Goal: Task Accomplishment & Management: Manage account settings

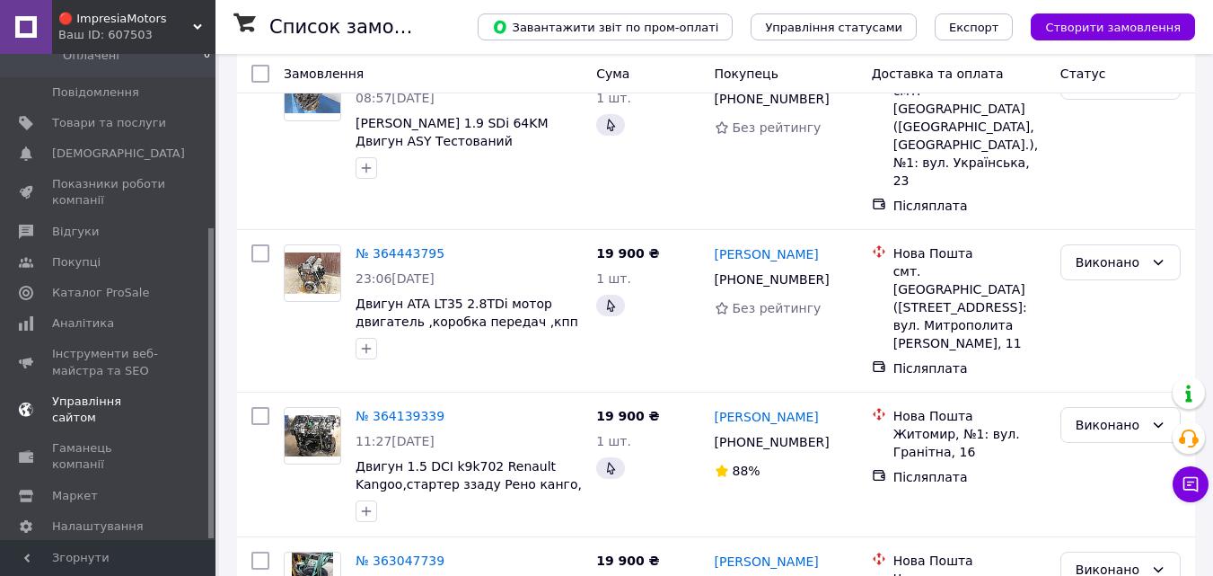
scroll to position [269, 0]
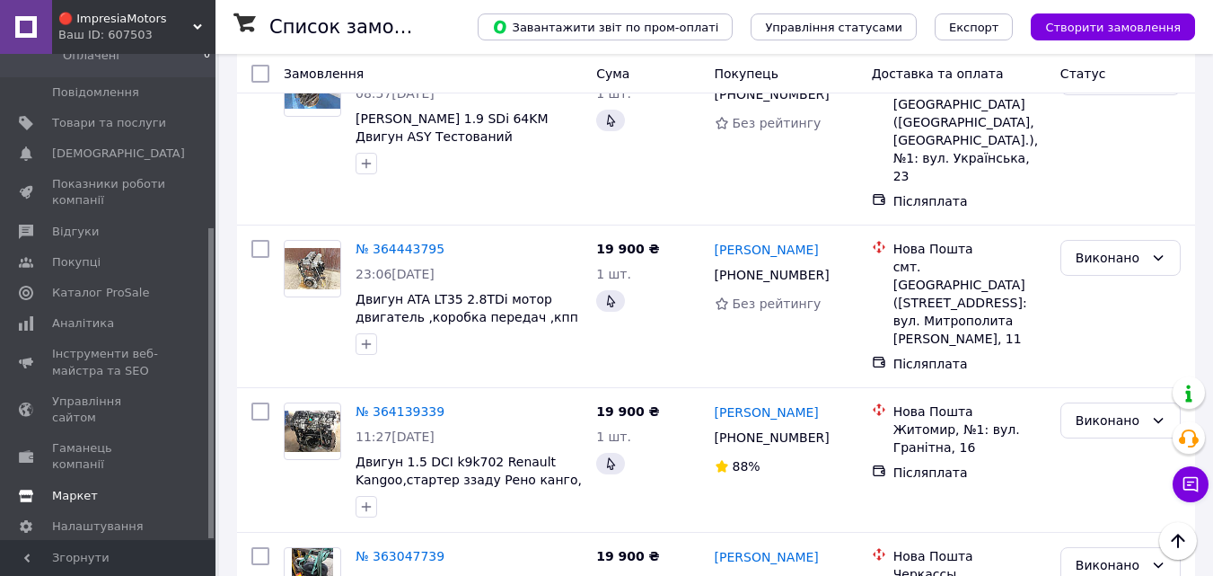
click at [84, 488] on span "Маркет" at bounding box center [75, 496] width 46 height 16
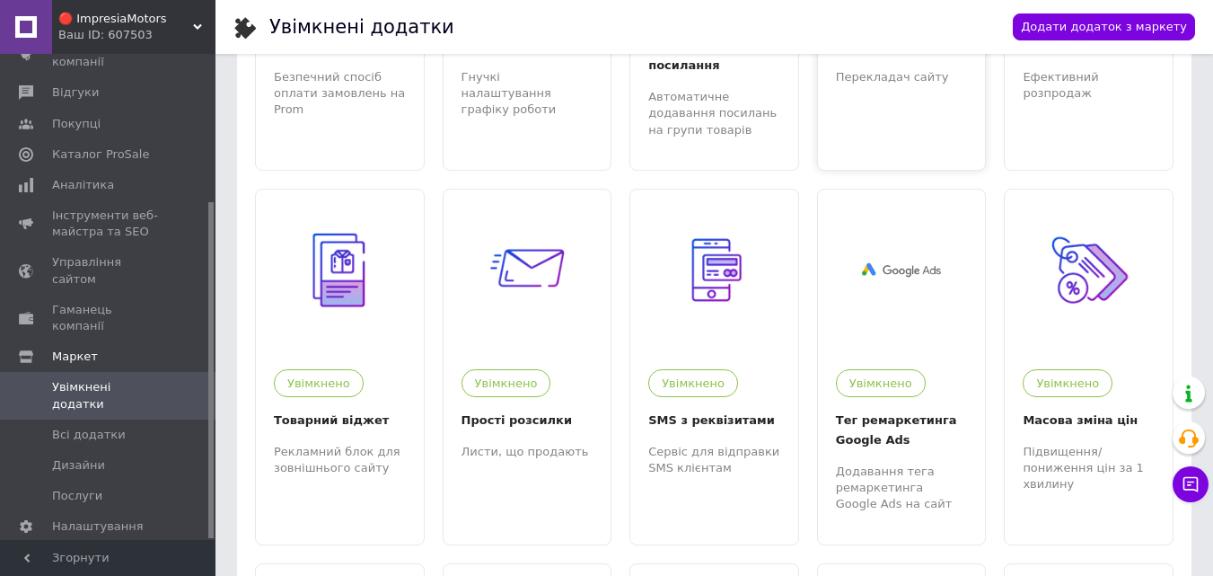
scroll to position [359, 0]
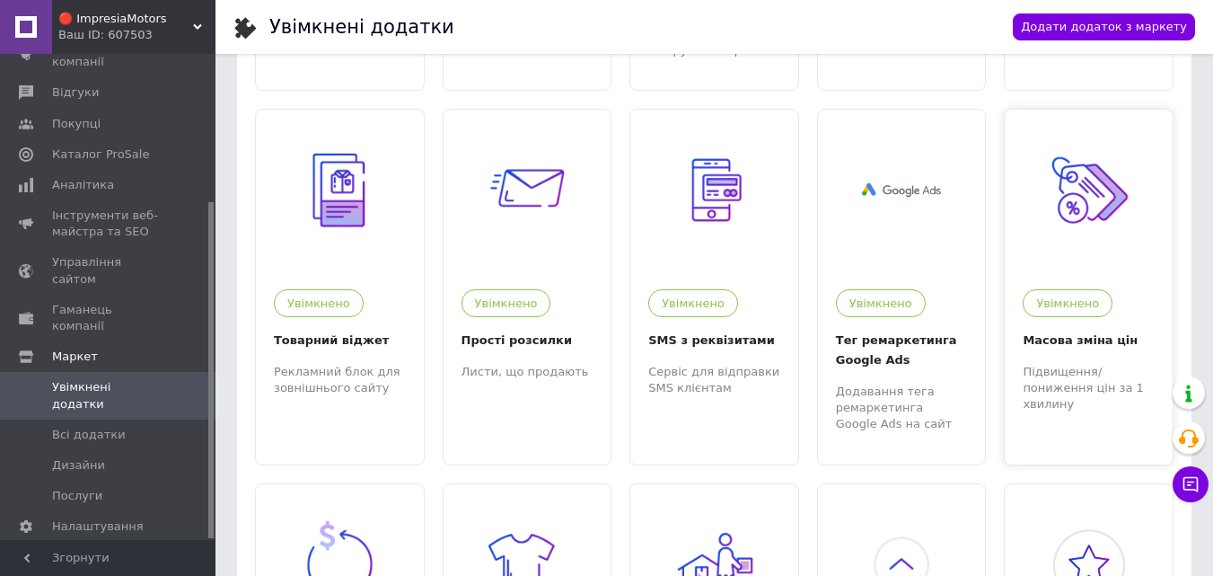
click at [1028, 213] on div at bounding box center [1089, 191] width 168 height 162
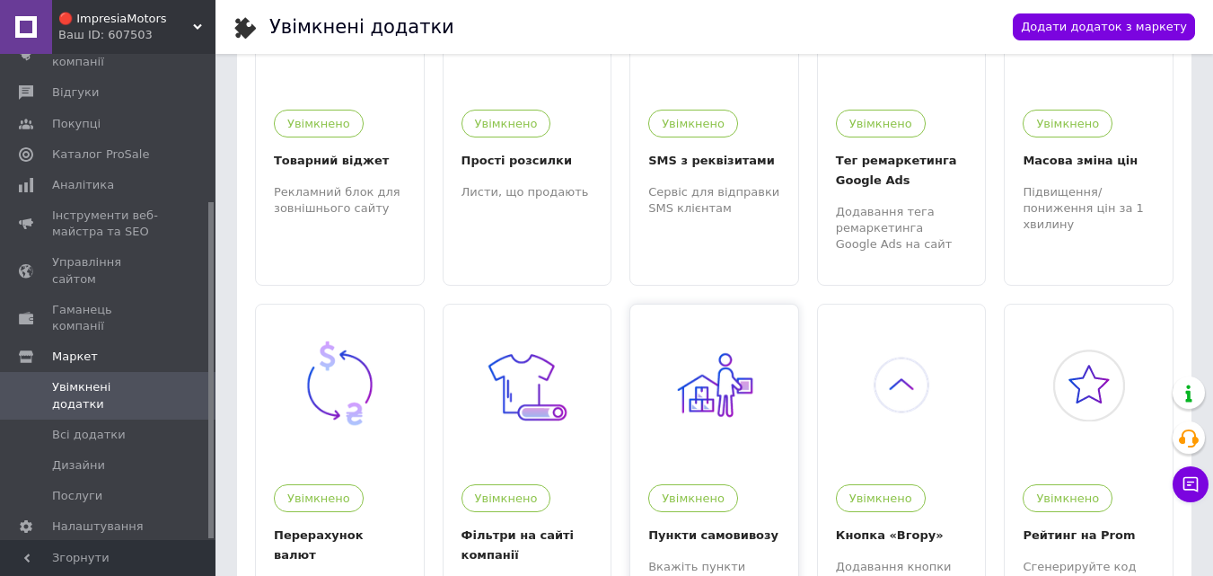
scroll to position [629, 0]
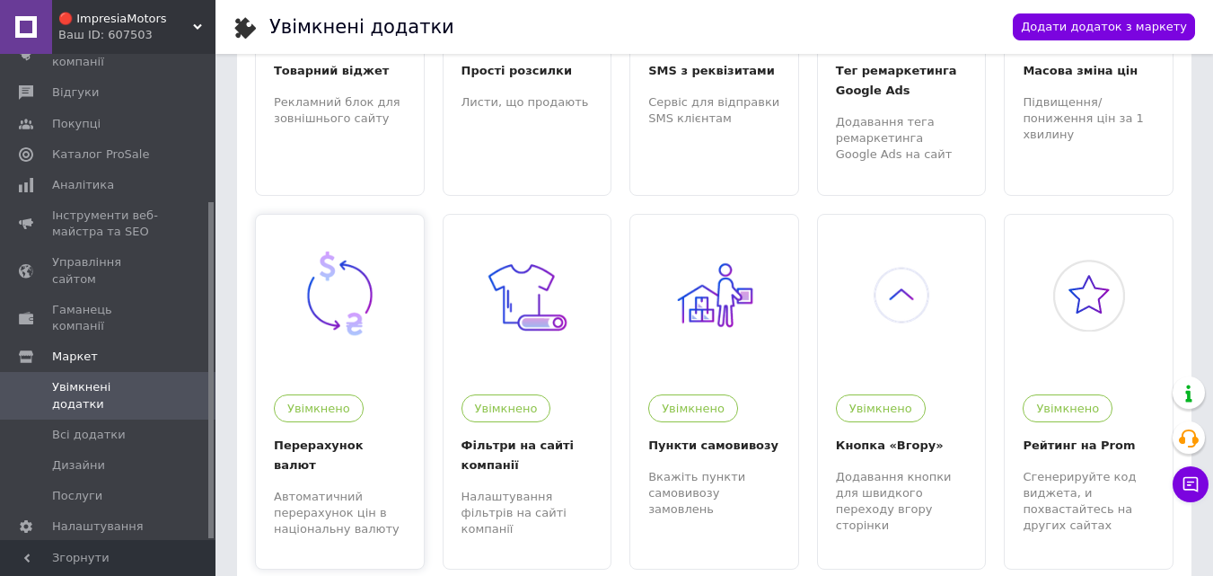
click at [350, 296] on img at bounding box center [340, 295] width 96 height 96
click at [127, 302] on span "Гаманець компанії" at bounding box center [109, 318] width 114 height 32
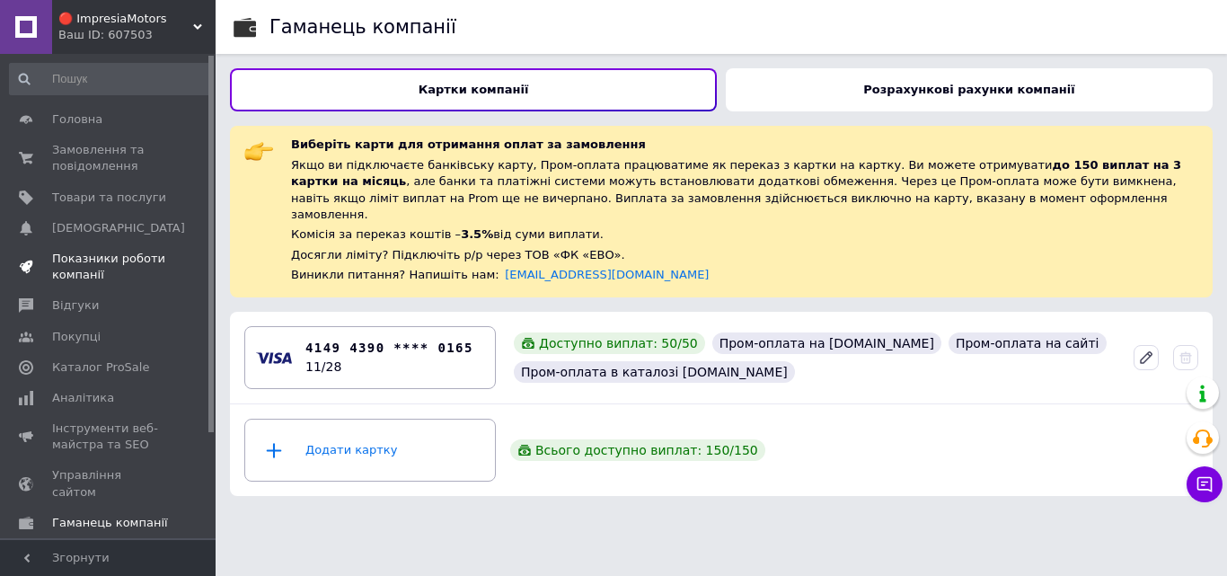
click at [116, 251] on span "Показники роботи компанії" at bounding box center [109, 267] width 114 height 32
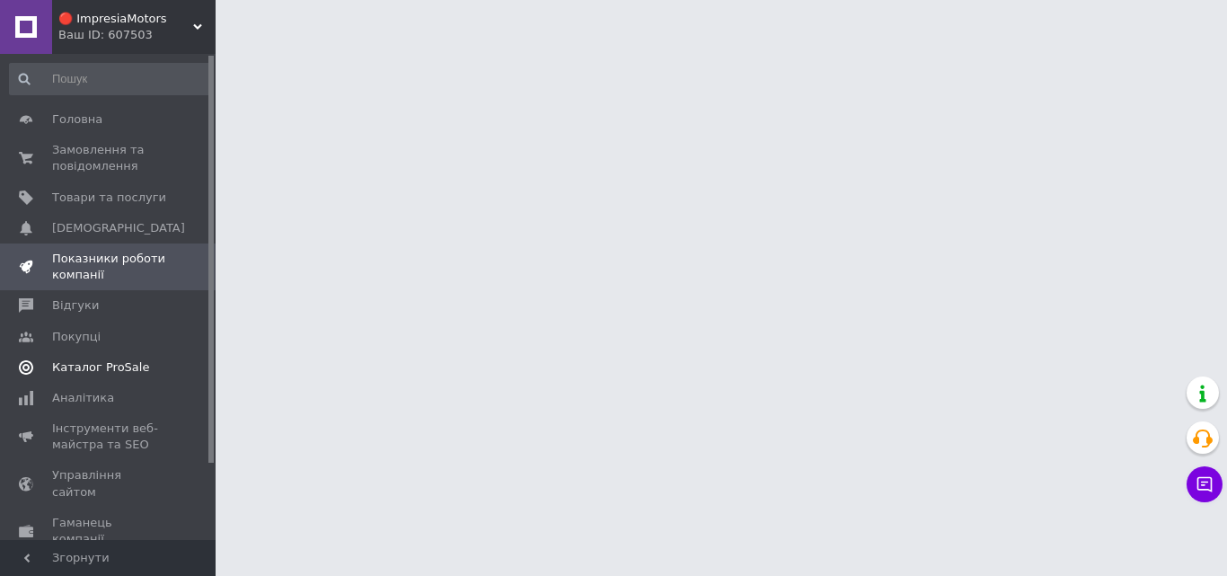
click at [117, 376] on link "Каталог ProSale" at bounding box center [110, 367] width 221 height 31
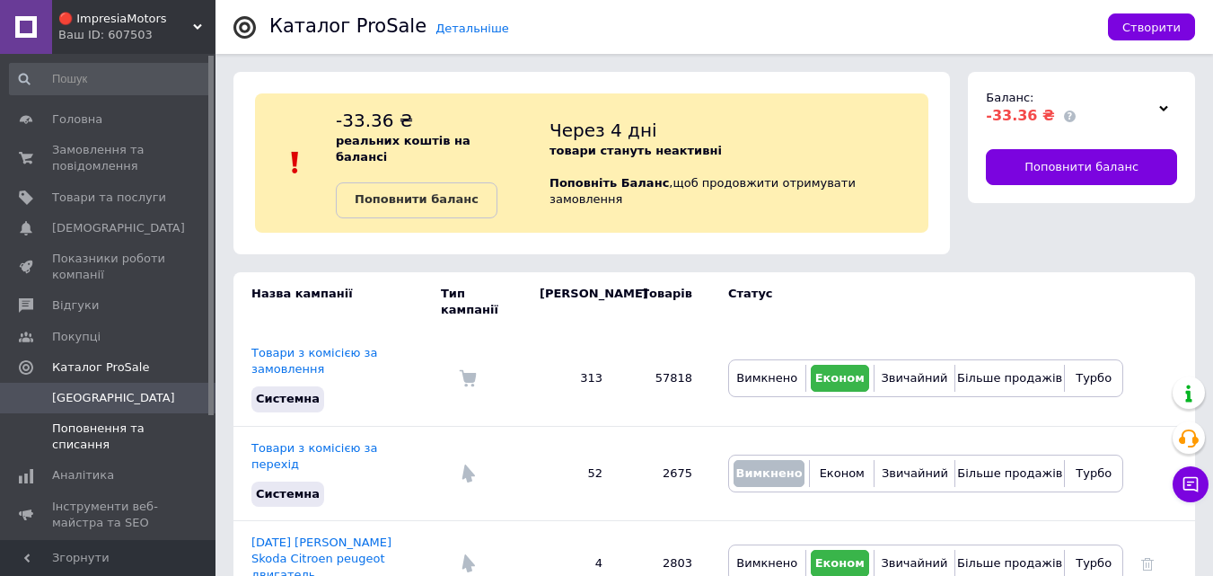
click at [84, 436] on span "Поповнення та списання" at bounding box center [109, 436] width 114 height 32
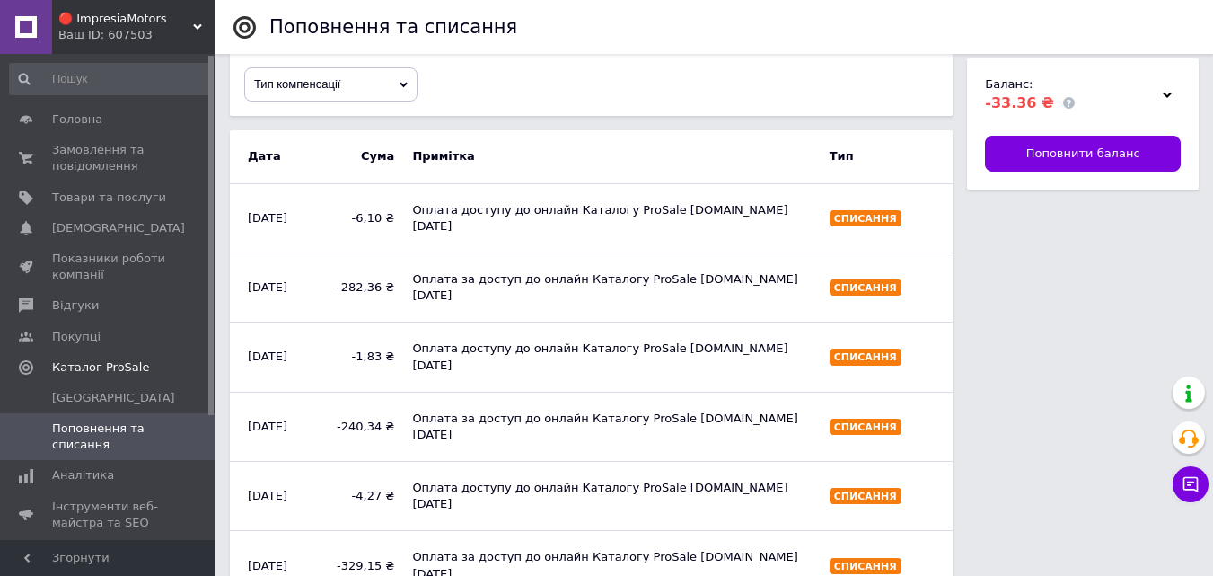
scroll to position [269, 0]
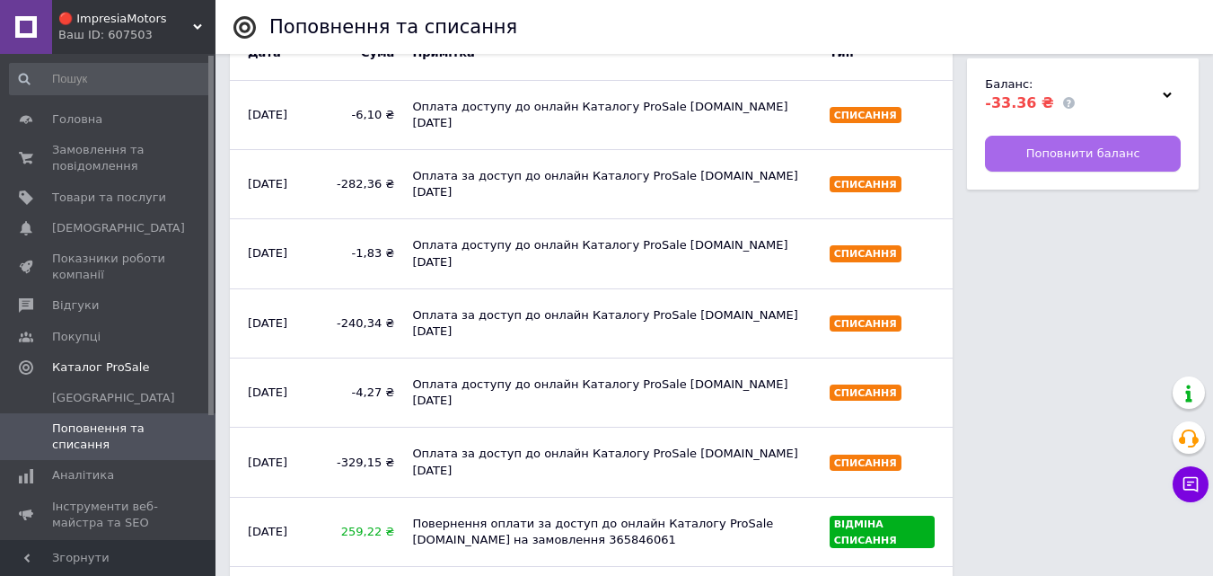
click at [1071, 159] on span "Поповнити баланс" at bounding box center [1084, 154] width 114 height 16
